Goal: Obtain resource: Download file/media

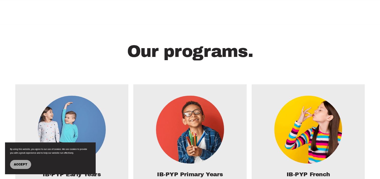
scroll to position [744, 0]
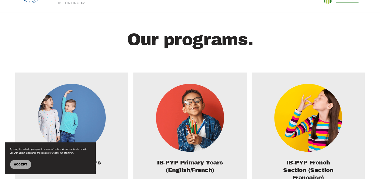
click at [20, 161] on button "Accept" at bounding box center [20, 164] width 21 height 9
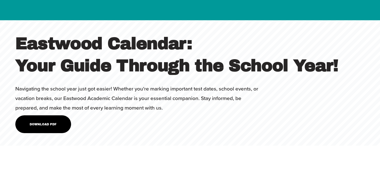
scroll to position [1671, 0]
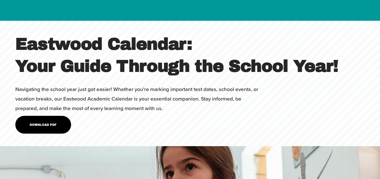
click at [42, 116] on link "Download PDF" at bounding box center [43, 125] width 56 height 18
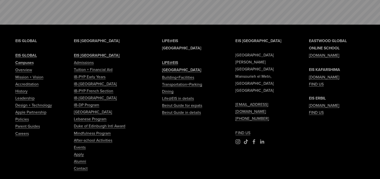
scroll to position [2133, 0]
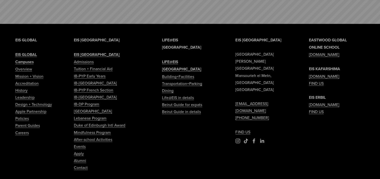
click at [103, 94] on link "IB-[GEOGRAPHIC_DATA]" at bounding box center [95, 97] width 43 height 7
type input "****"
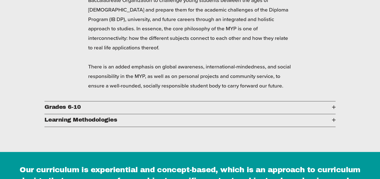
scroll to position [752, 0]
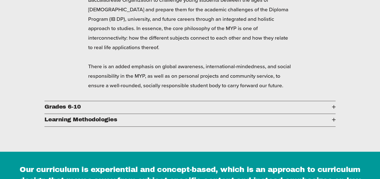
click at [117, 104] on span "Grades 6-10" at bounding box center [187, 107] width 287 height 6
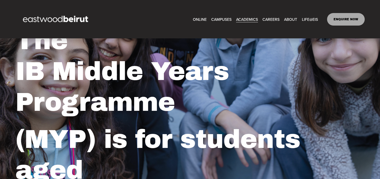
scroll to position [0, 0]
